Goal: Find specific fact: Find specific fact

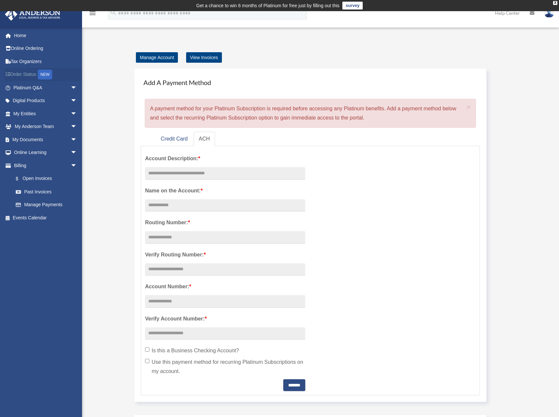
click at [31, 72] on link "Order Status NEW" at bounding box center [46, 74] width 82 height 13
click at [30, 73] on link "Order Status NEW" at bounding box center [46, 74] width 82 height 13
click at [36, 115] on link "My Entities arrow_drop_down" at bounding box center [46, 113] width 82 height 13
click at [71, 113] on span "arrow_drop_down" at bounding box center [77, 113] width 13 height 13
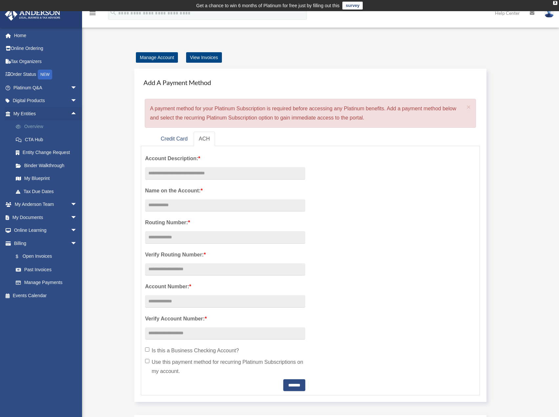
click at [40, 127] on link "Overview" at bounding box center [48, 126] width 78 height 13
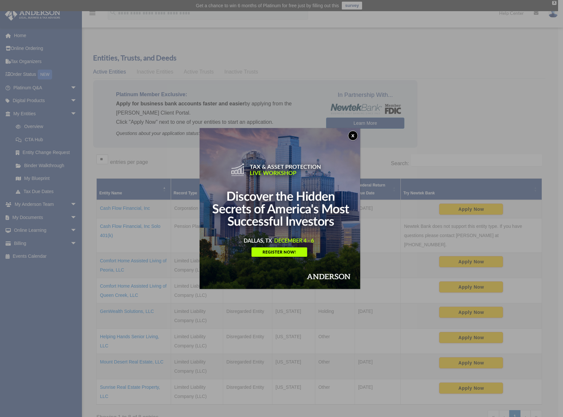
click at [355, 134] on button "x" at bounding box center [353, 136] width 10 height 10
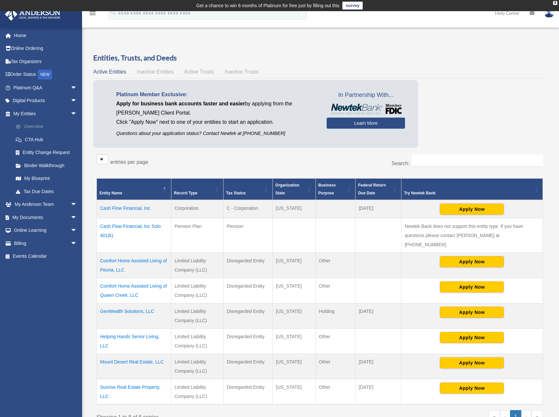
click at [36, 126] on link "Overview" at bounding box center [48, 126] width 78 height 13
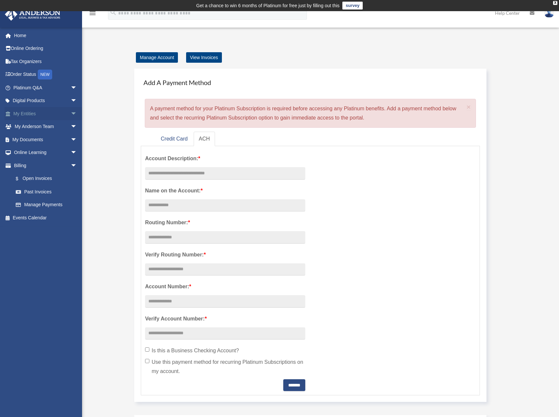
click at [29, 113] on link "My Entities arrow_drop_down" at bounding box center [46, 113] width 82 height 13
click at [71, 112] on span "arrow_drop_down" at bounding box center [77, 113] width 13 height 13
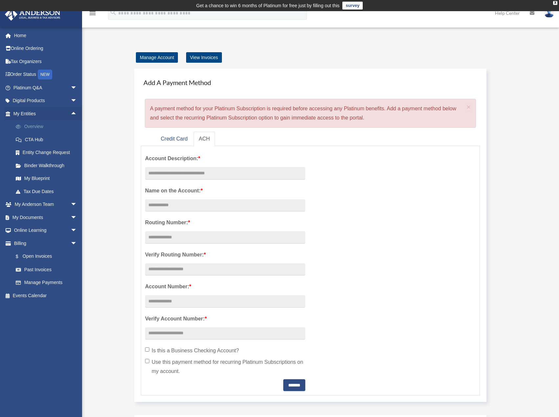
click at [38, 123] on link "Overview" at bounding box center [48, 126] width 78 height 13
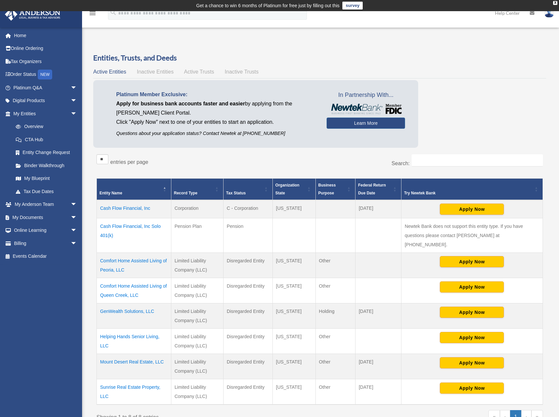
click at [154, 354] on td "Mount Desert Real Estate, LLC" at bounding box center [134, 366] width 74 height 25
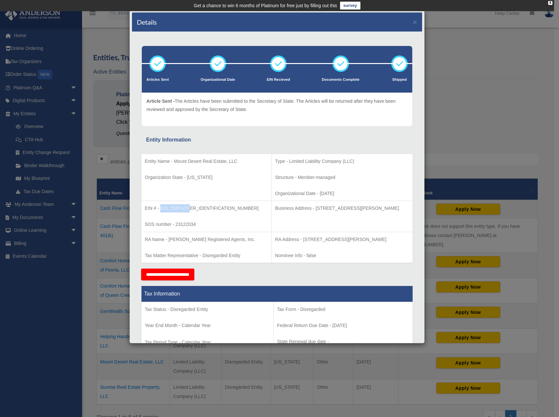
drag, startPoint x: 160, startPoint y: 207, endPoint x: 191, endPoint y: 208, distance: 30.8
click at [191, 208] on p "EIN # - [US_EMPLOYER_IDENTIFICATION_NUMBER]" at bounding box center [206, 208] width 123 height 8
copy p "[US_EMPLOYER_IDENTIFICATION_NUMBER]"
drag, startPoint x: 293, startPoint y: 207, endPoint x: 396, endPoint y: 208, distance: 102.7
click at [396, 208] on p "Business Address - 3225 McLeod Dr, Suite 100, Las Vegas, NV 89121" at bounding box center [342, 208] width 134 height 8
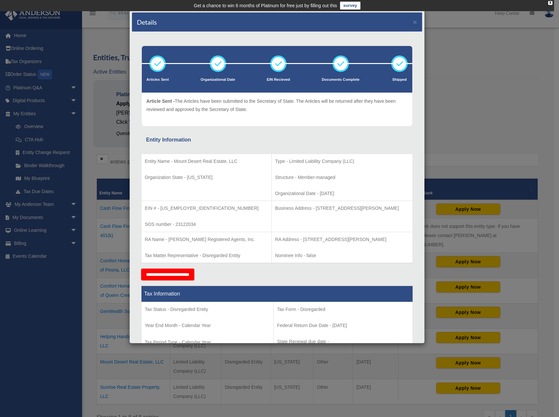
drag, startPoint x: 201, startPoint y: 180, endPoint x: 194, endPoint y: 190, distance: 11.6
click at [200, 183] on td "Entity Name - Mount Desert Real Estate, LLC Organization State - Arizona" at bounding box center [206, 176] width 130 height 47
drag, startPoint x: 159, startPoint y: 207, endPoint x: 184, endPoint y: 208, distance: 24.9
click at [189, 208] on p "EIN # - 85-2800529" at bounding box center [206, 208] width 123 height 8
copy p "85-2800529"
